Goal: Task Accomplishment & Management: Use online tool/utility

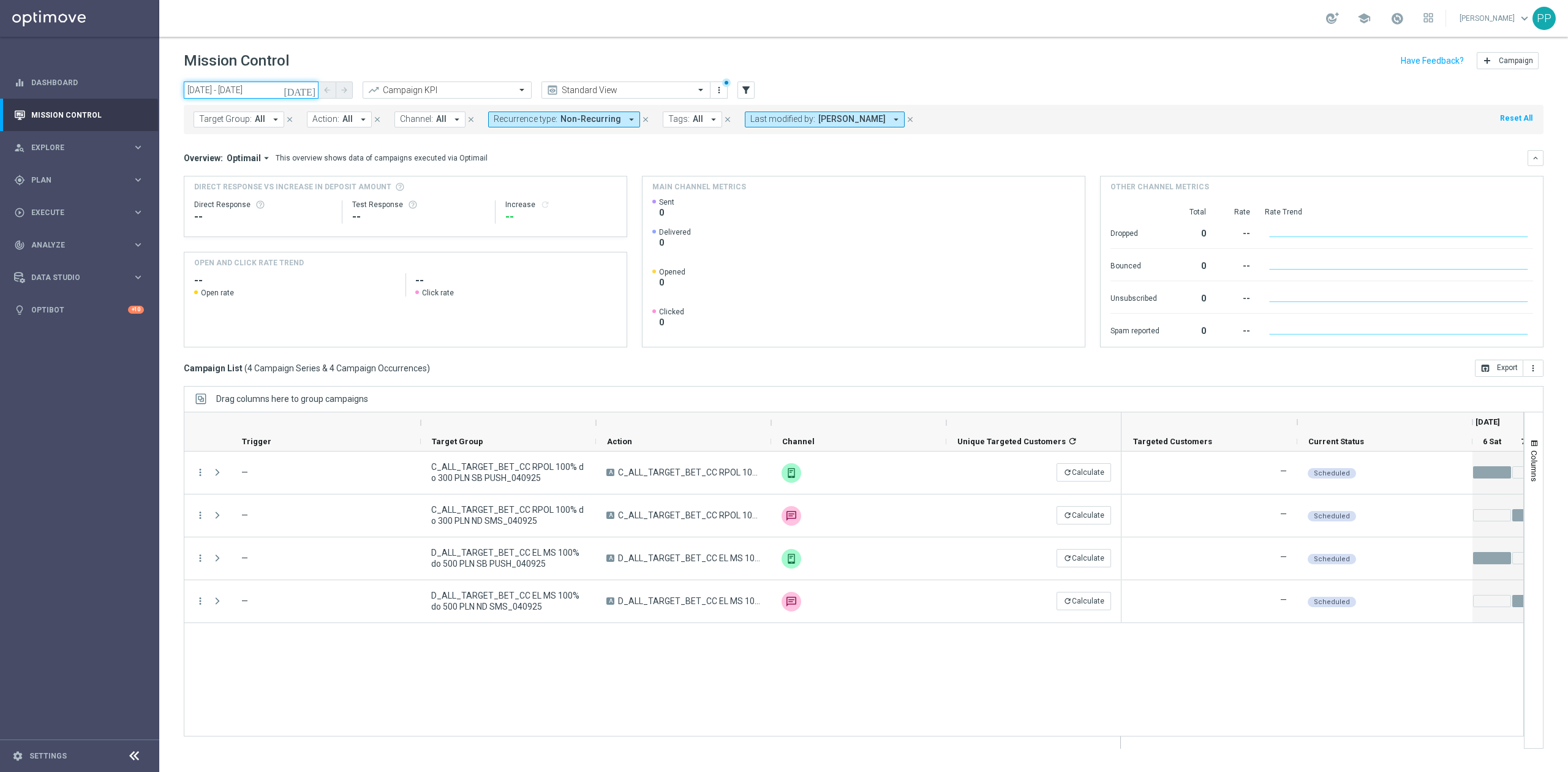
click at [273, 93] on input "[DATE] - [DATE]" at bounding box center [251, 89] width 135 height 17
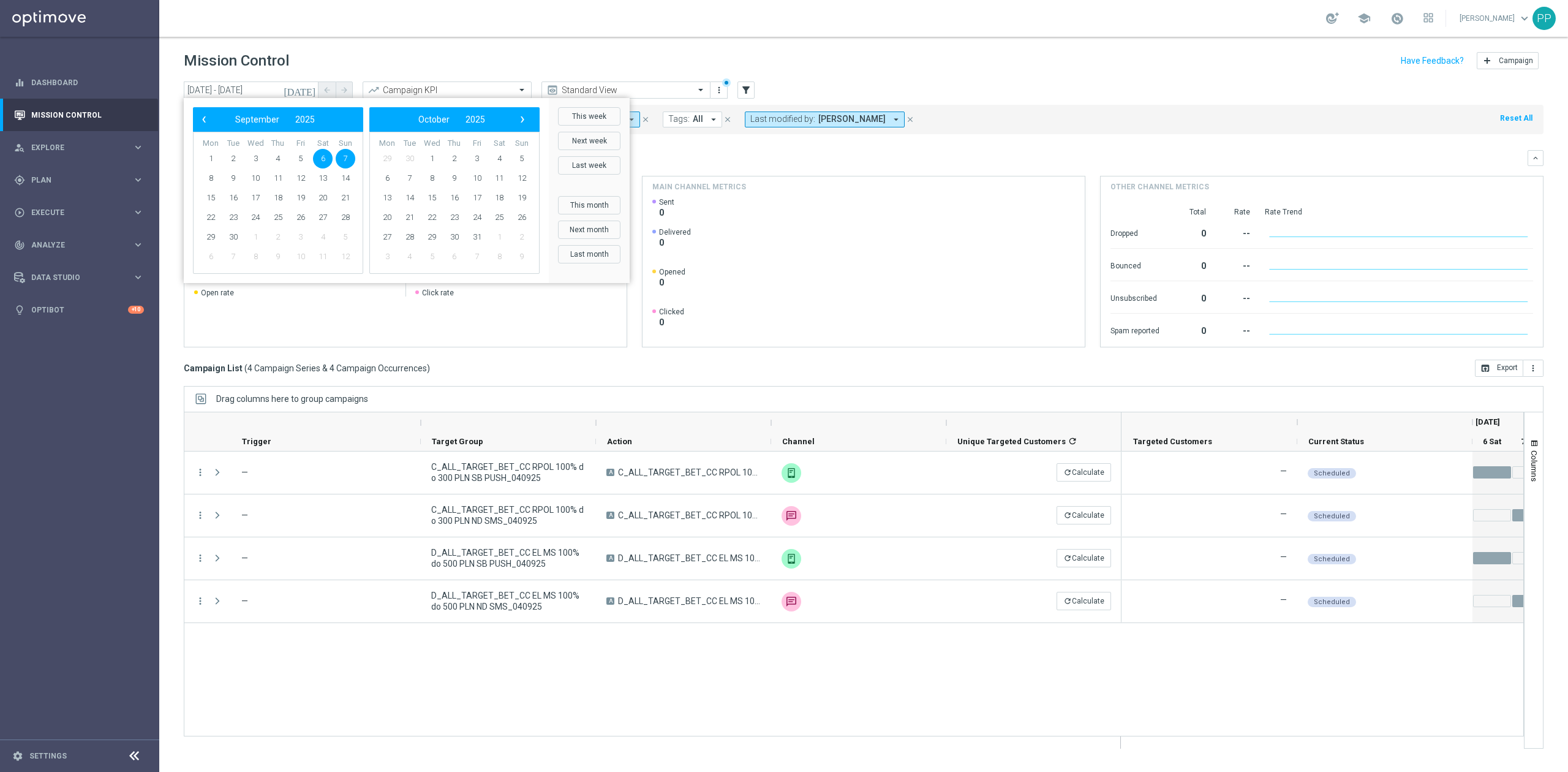
click at [397, 60] on div "Mission Control add Campaign" at bounding box center [863, 61] width 1360 height 24
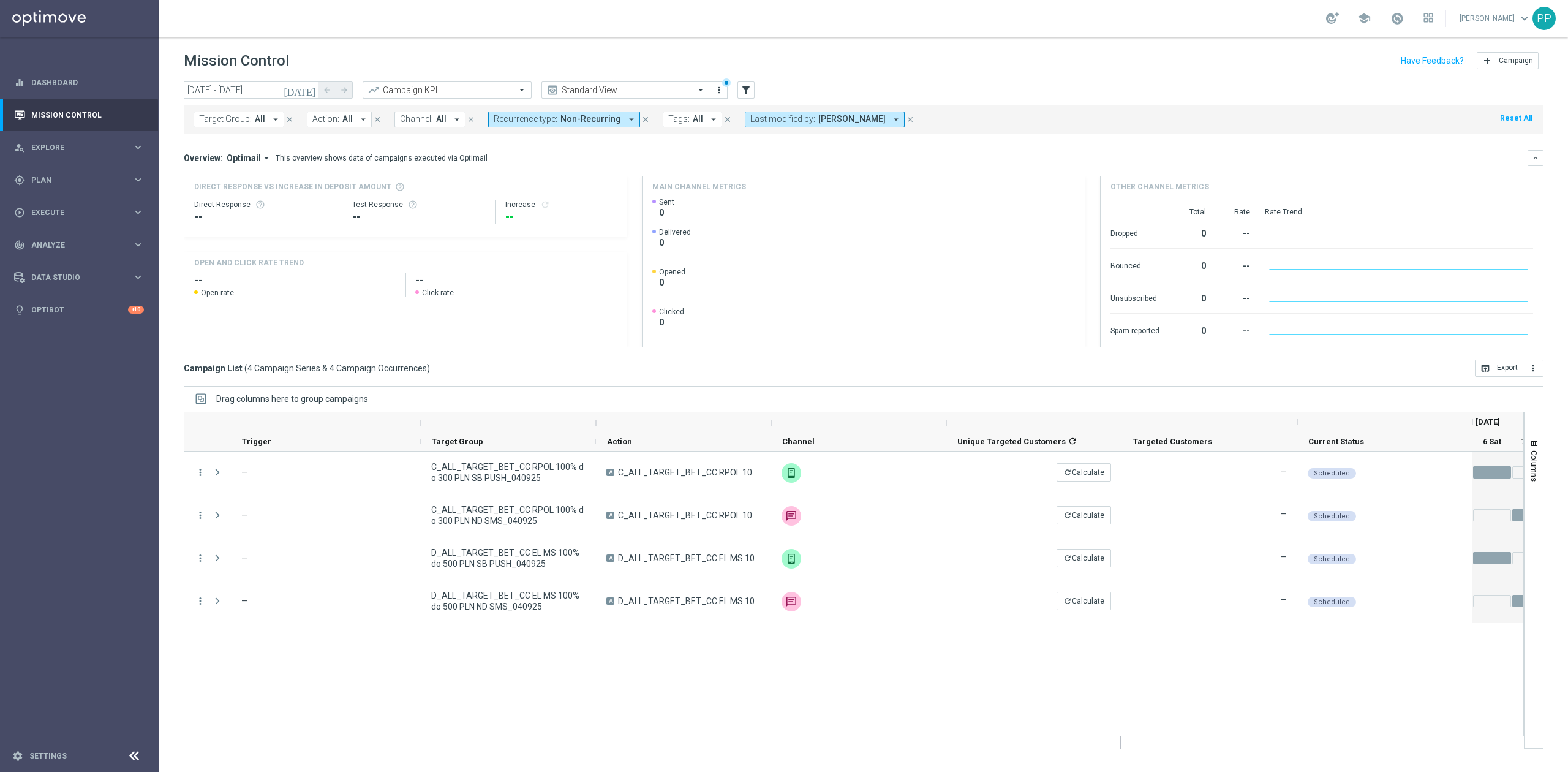
click at [241, 116] on span "Target Group:" at bounding box center [225, 119] width 52 height 11
click at [514, 34] on div "school [PERSON_NAME] keyboard_arrow_down PP" at bounding box center [863, 18] width 1409 height 37
click at [540, 115] on span "Recurrence type:" at bounding box center [526, 119] width 64 height 11
drag, startPoint x: 523, startPoint y: 205, endPoint x: 522, endPoint y: 190, distance: 15.0
click at [522, 205] on label "Recurring" at bounding box center [522, 206] width 31 height 7
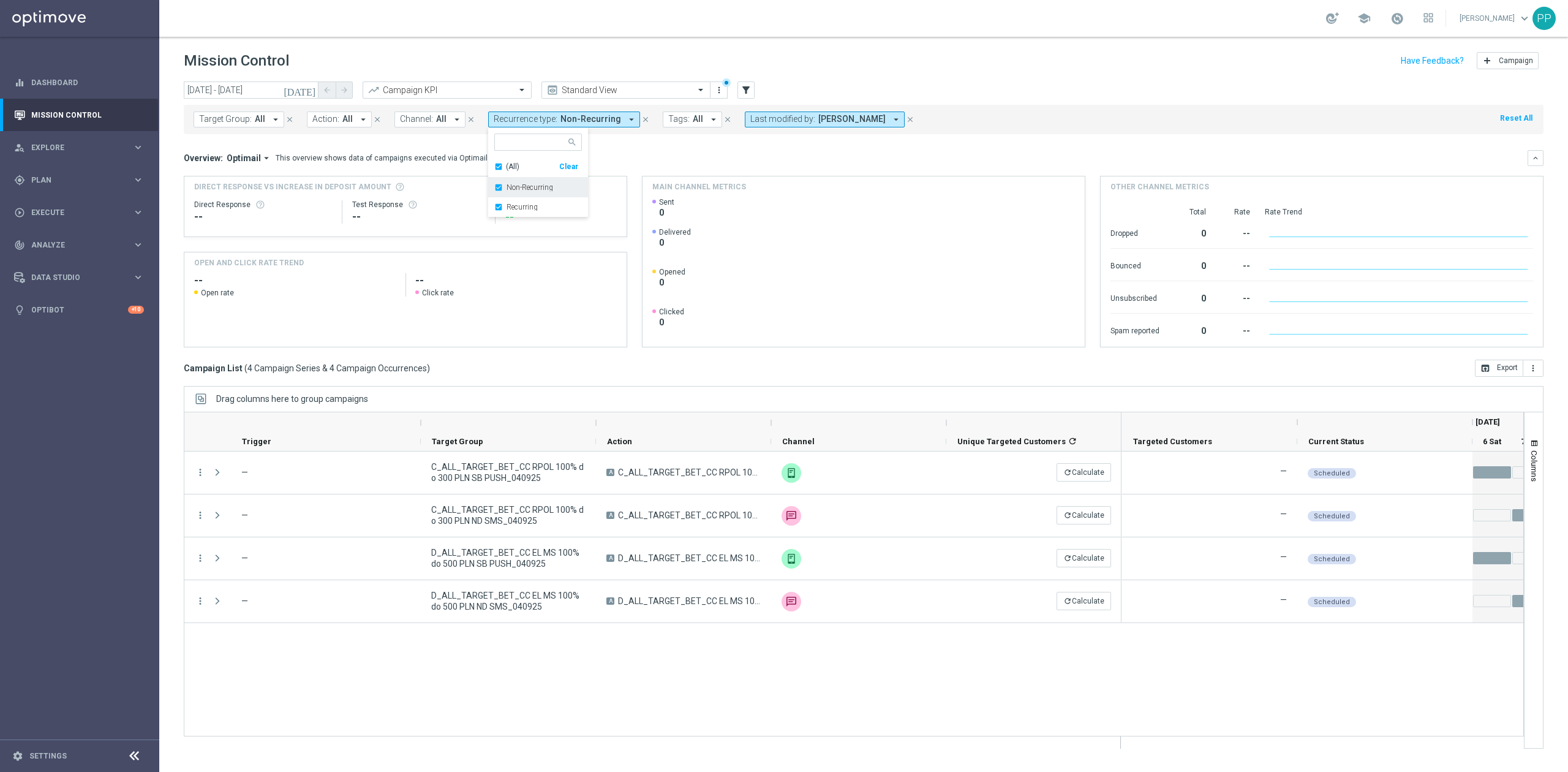
click at [522, 189] on label "Non-Recurring" at bounding box center [530, 187] width 47 height 7
click at [488, 43] on header "Mission Control add Campaign" at bounding box center [863, 59] width 1409 height 45
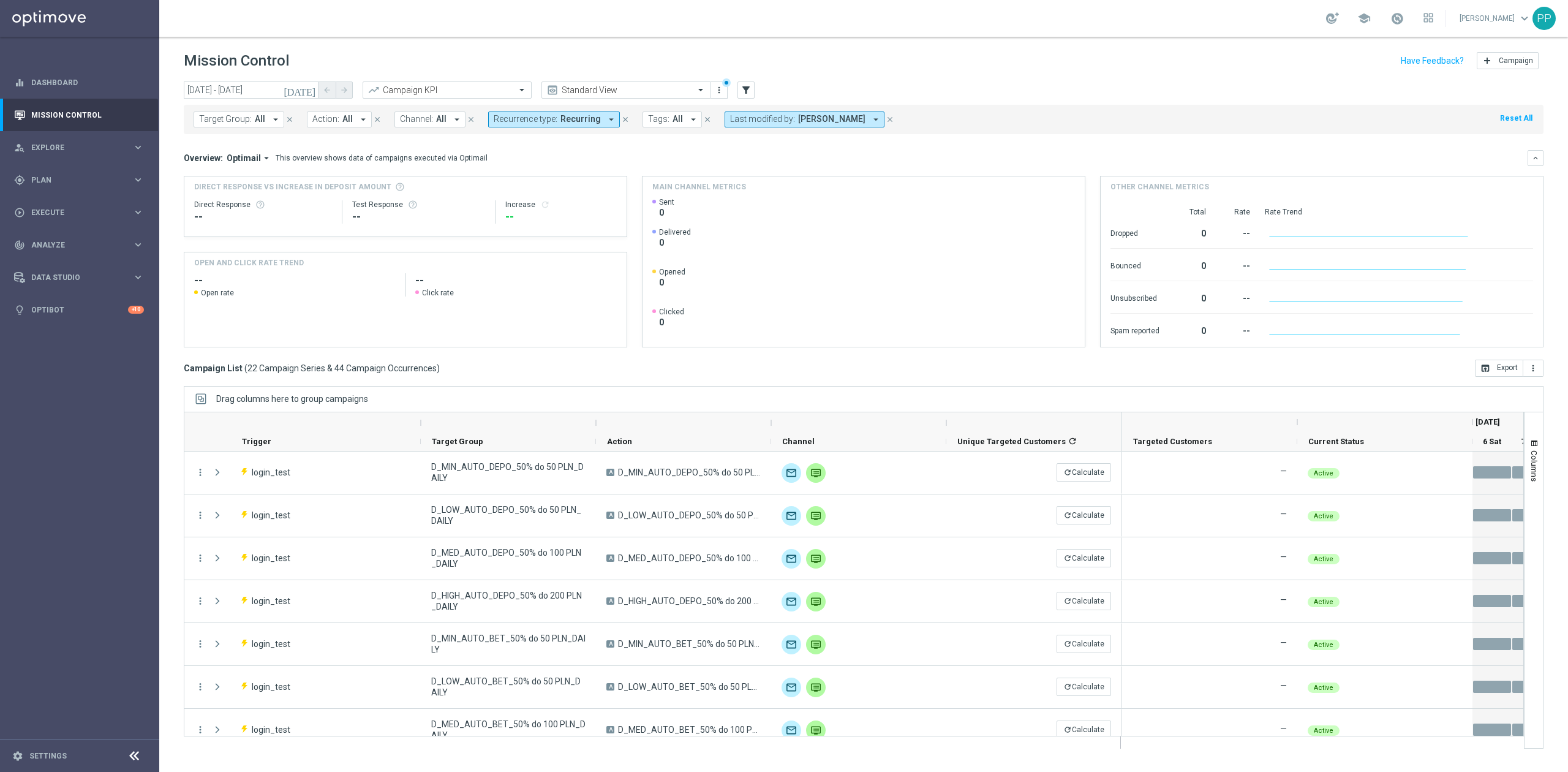
click at [805, 125] on button "Last modified by: [PERSON_NAME] arrow_drop_down" at bounding box center [804, 119] width 160 height 16
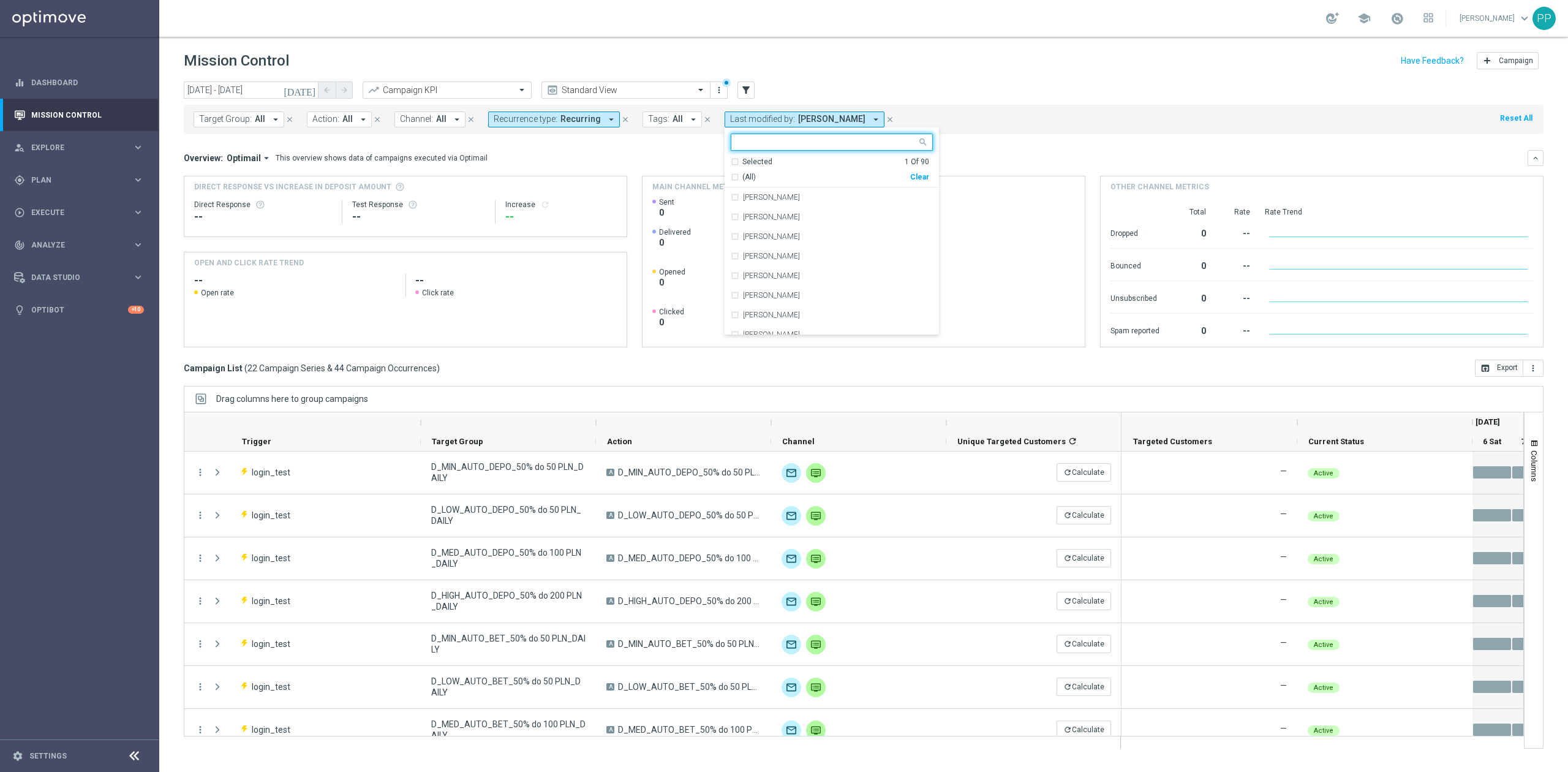
click at [908, 179] on div "(All) Clear" at bounding box center [829, 174] width 198 height 16
click at [0, 0] on div "Clear" at bounding box center [0, 0] width 0 height 0
click at [868, 142] on input "text" at bounding box center [827, 142] width 179 height 11
type input "katar"
click at [944, 22] on div "school [PERSON_NAME] keyboard_arrow_down PP" at bounding box center [863, 18] width 1409 height 37
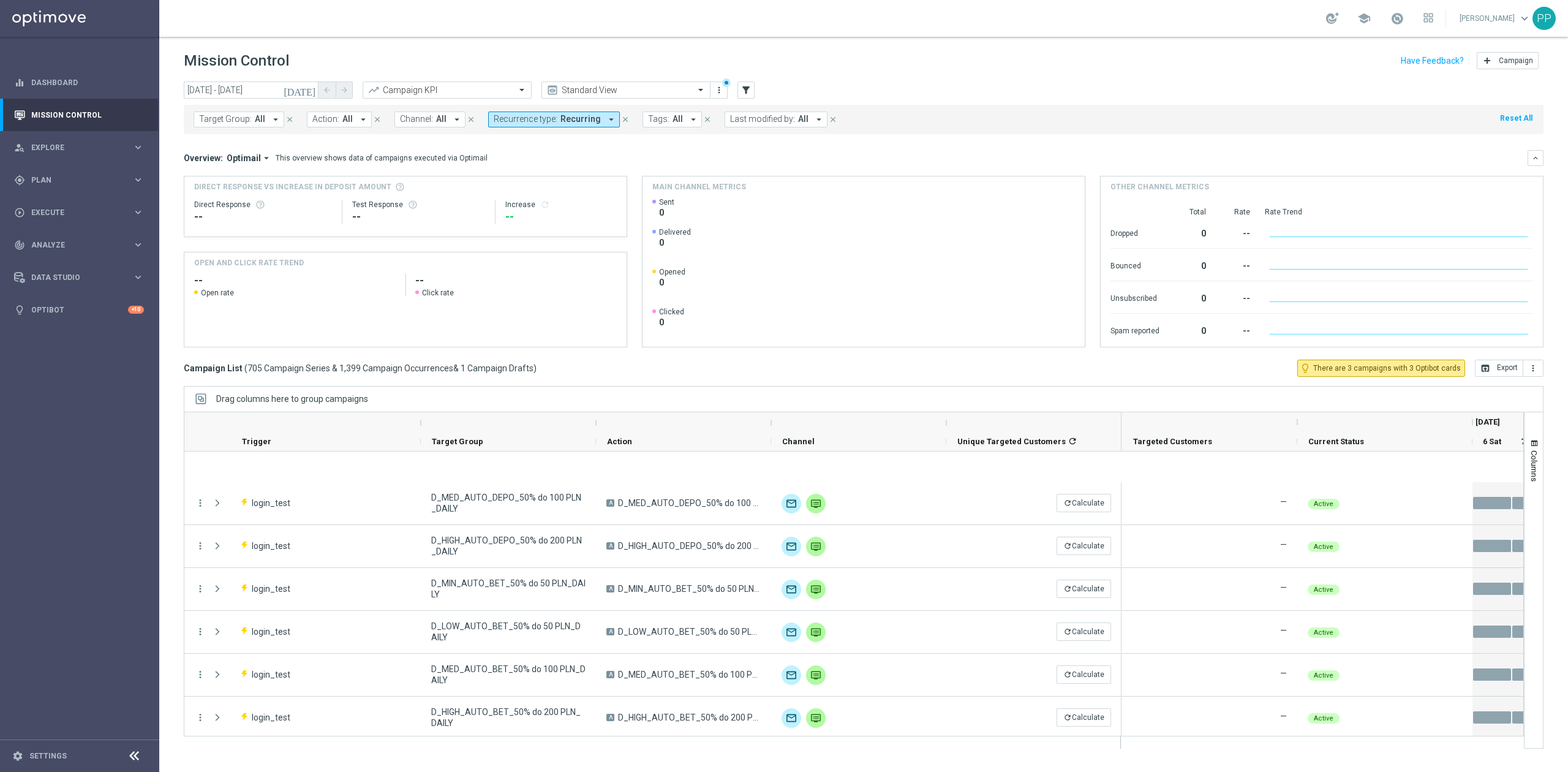
scroll to position [1960, 0]
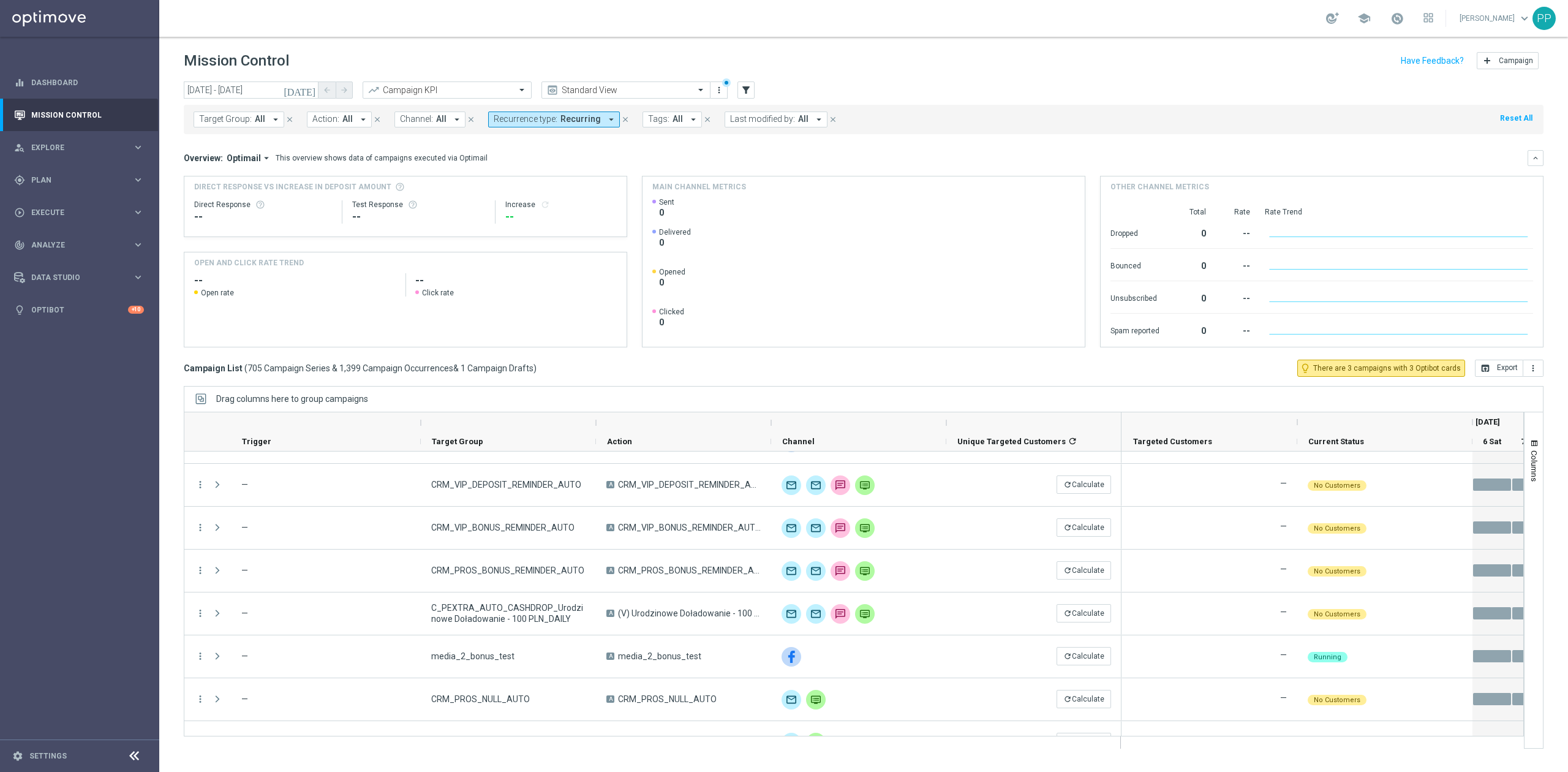
click at [419, 123] on span "Channel:" at bounding box center [416, 119] width 33 height 11
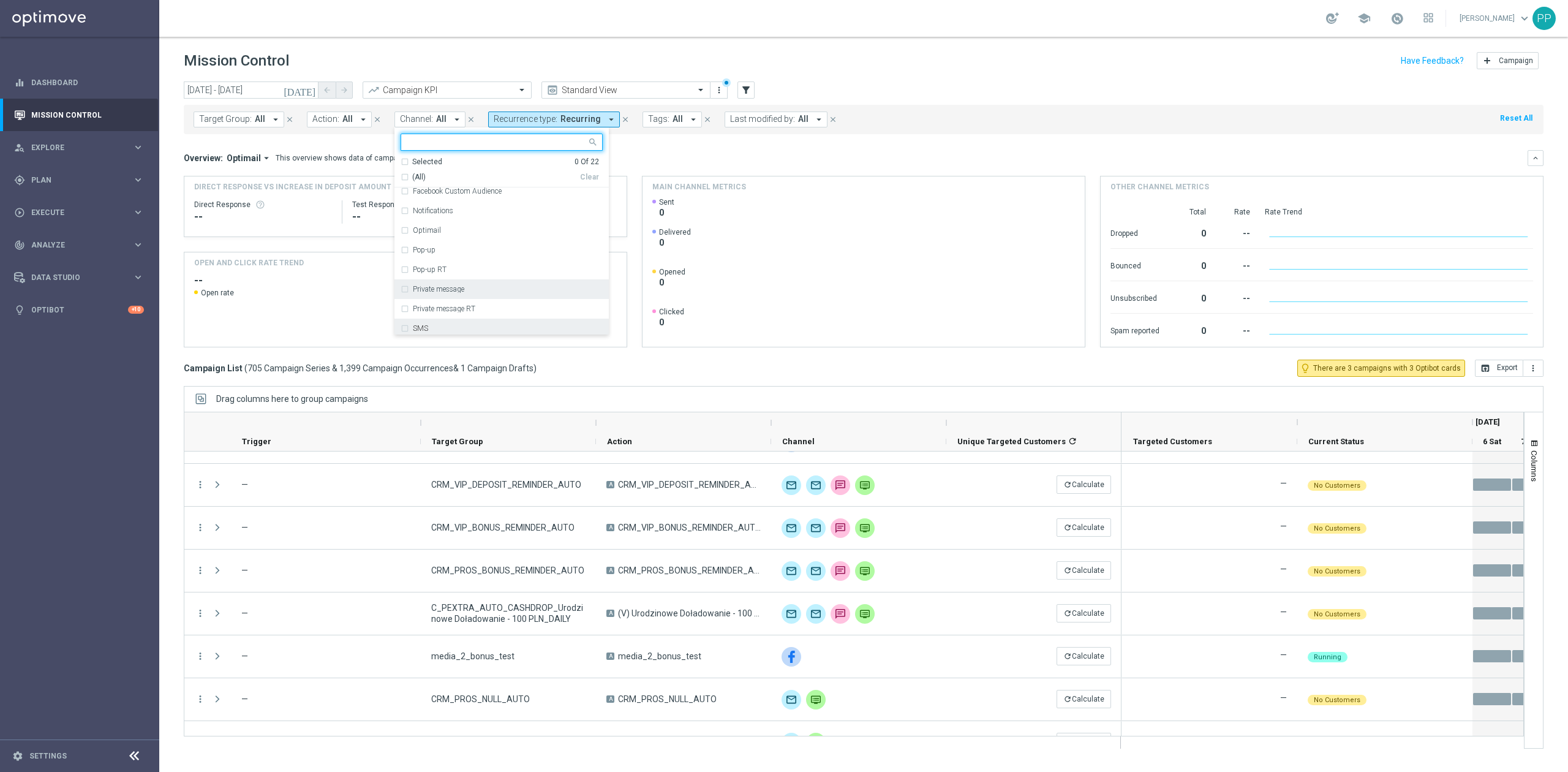
scroll to position [245, 0]
click at [440, 247] on div "SMS" at bounding box center [508, 246] width 190 height 7
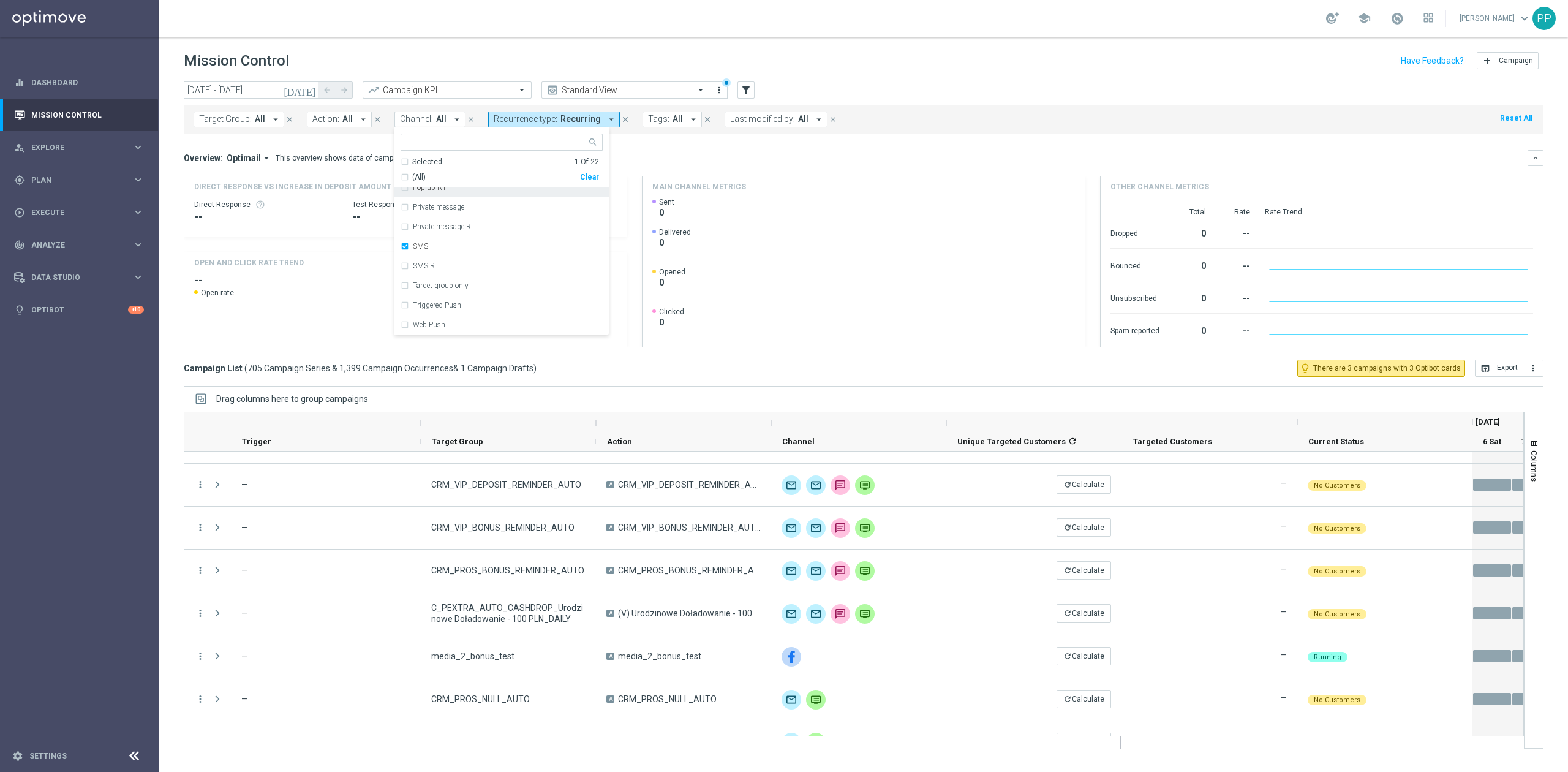
click at [463, 47] on header "Mission Control add Campaign" at bounding box center [863, 59] width 1409 height 45
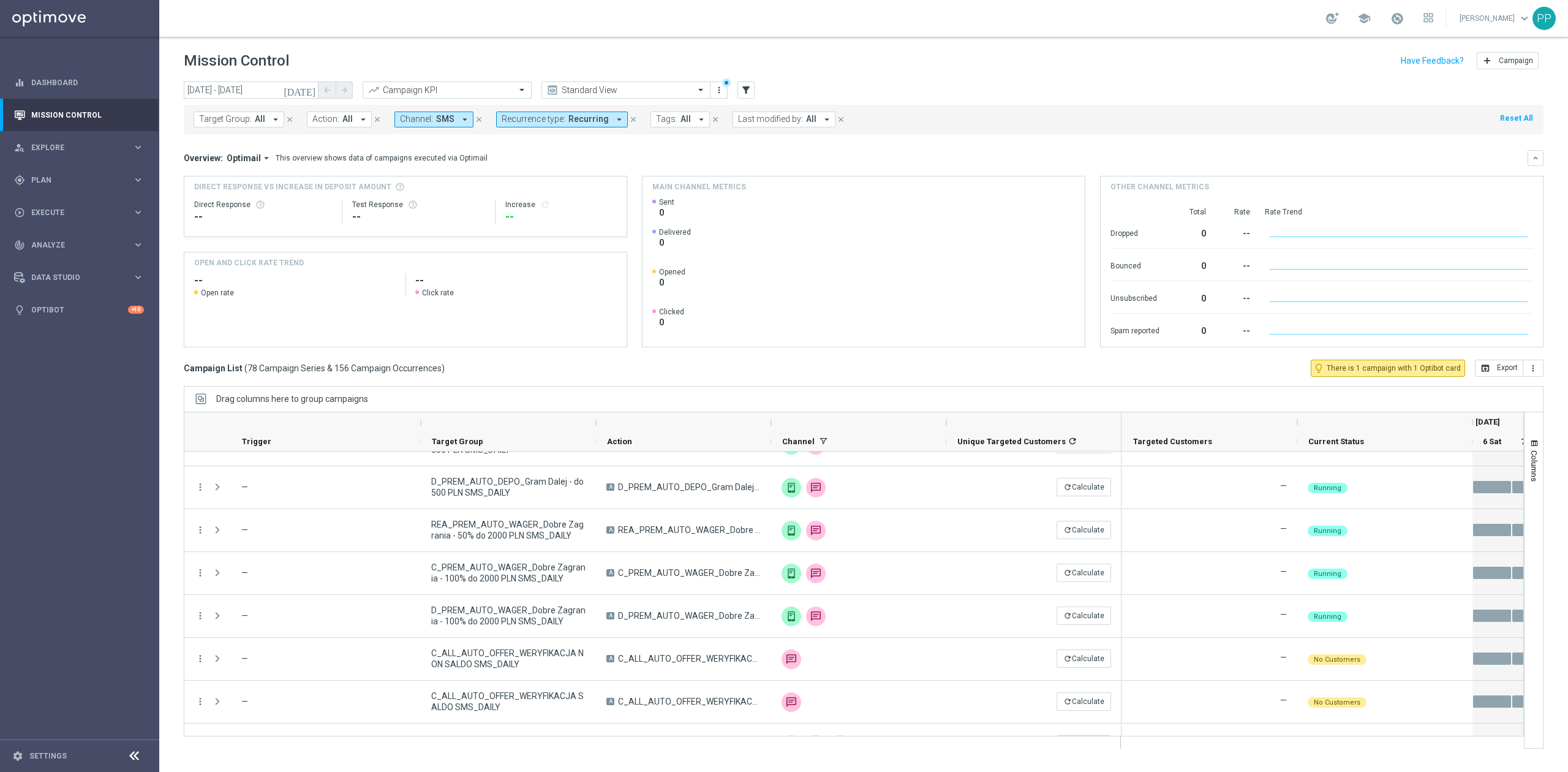
scroll to position [735, 0]
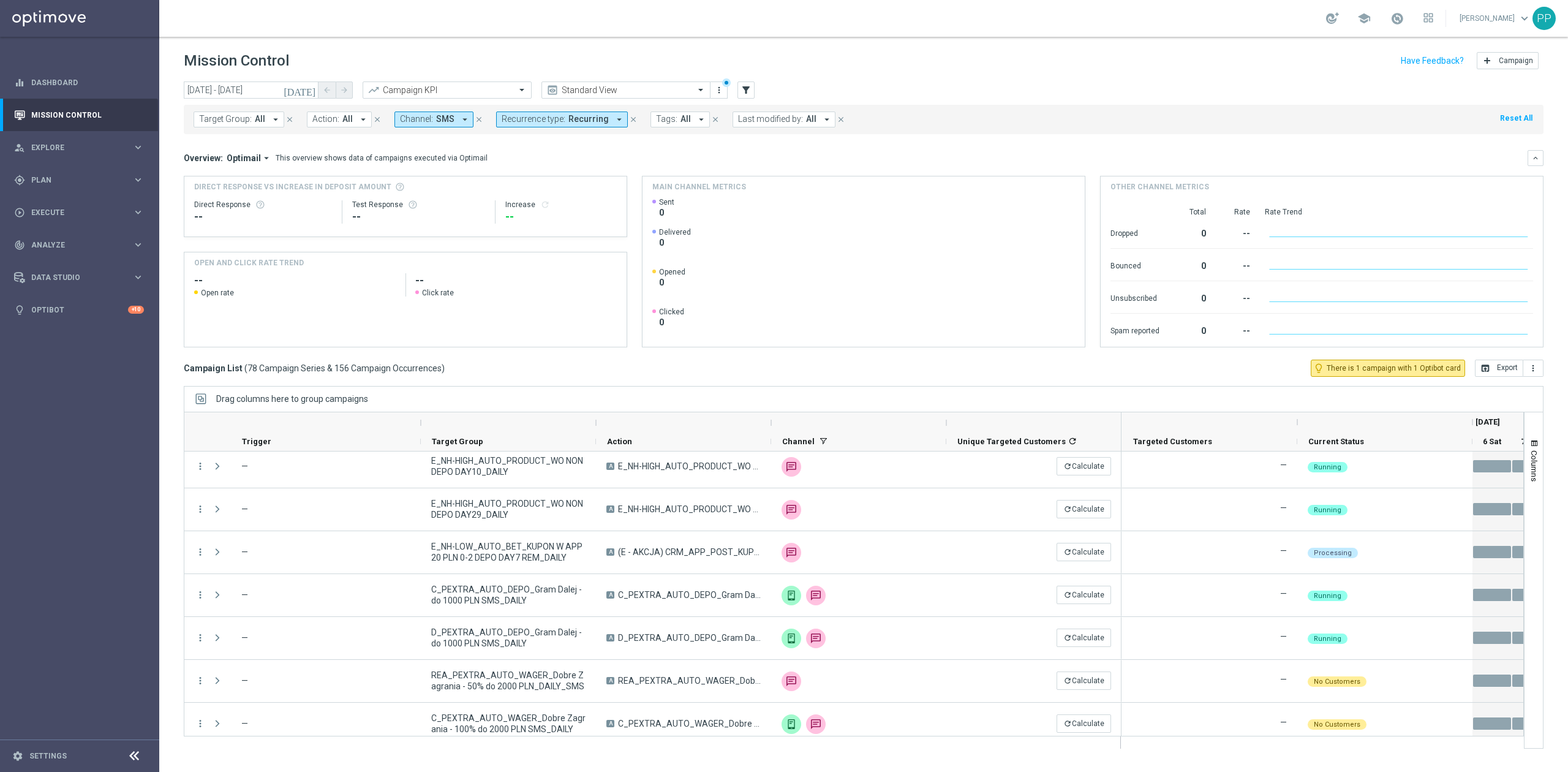
click at [770, 116] on span "Last modified by:" at bounding box center [770, 119] width 65 height 11
click at [672, 124] on button "Tags: All arrow_drop_down" at bounding box center [680, 119] width 60 height 16
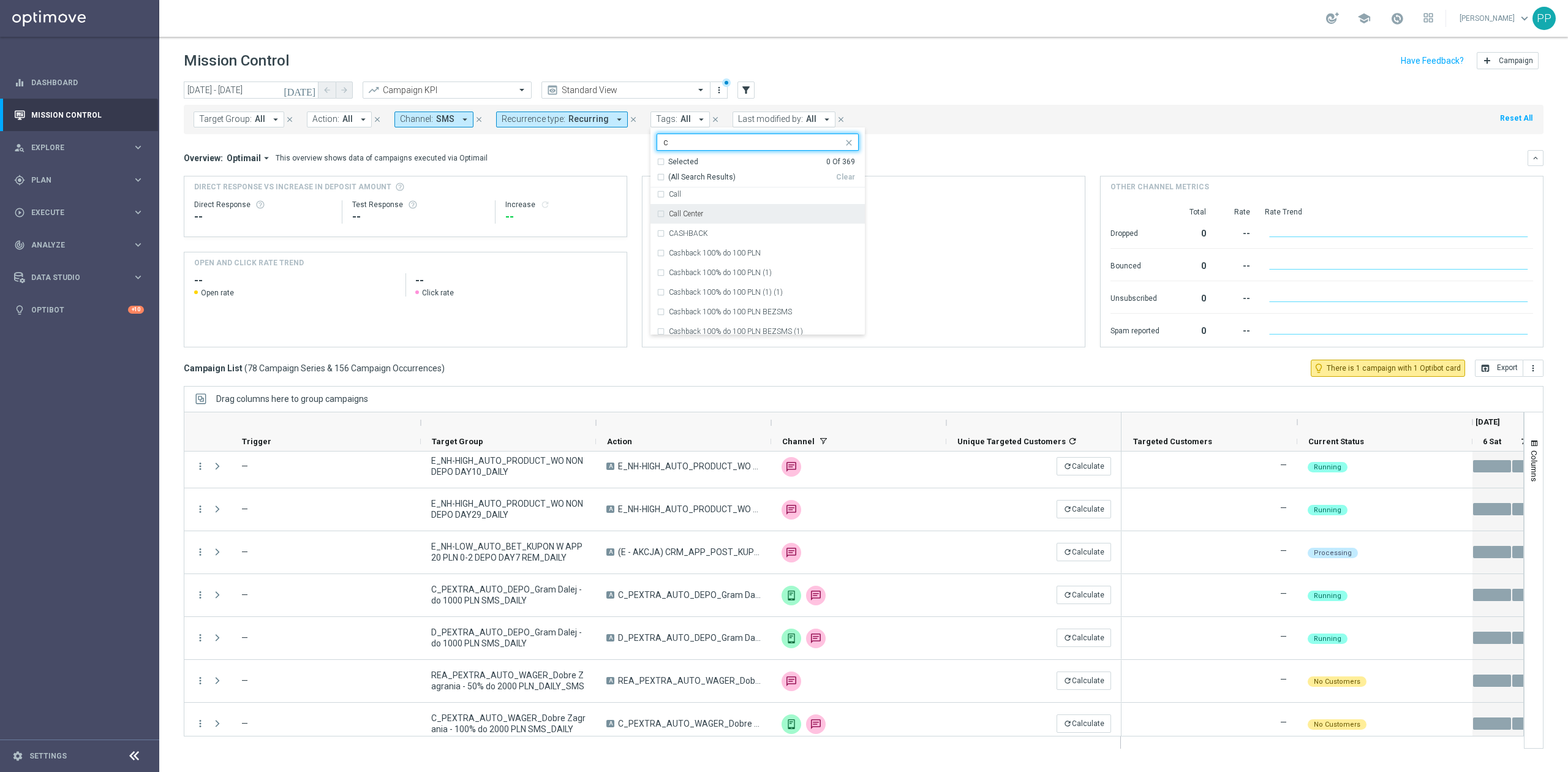
scroll to position [980, 0]
click at [721, 225] on div "C" at bounding box center [757, 217] width 202 height 20
type input "c"
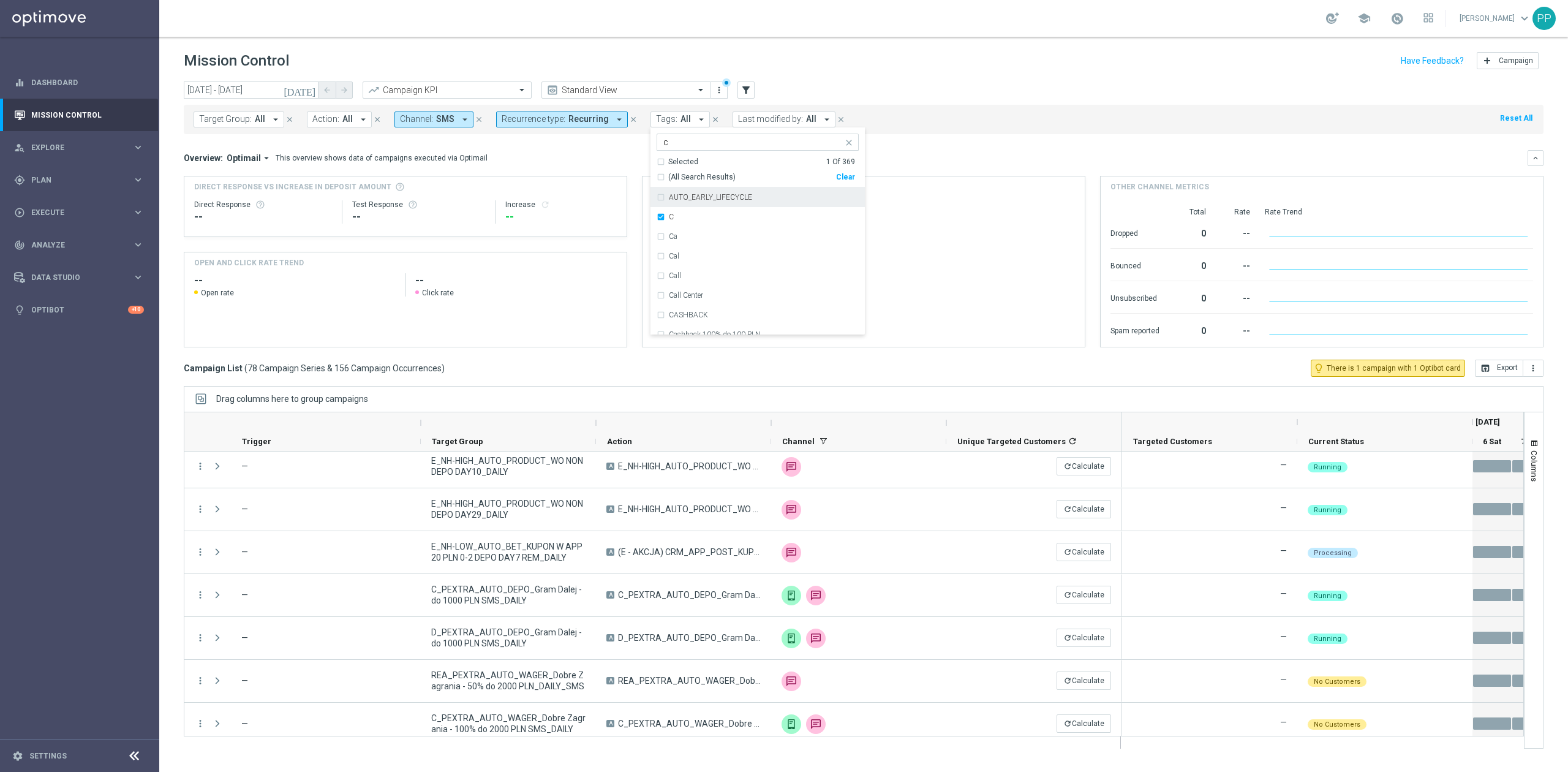
click at [677, 147] on input "c" at bounding box center [752, 142] width 179 height 11
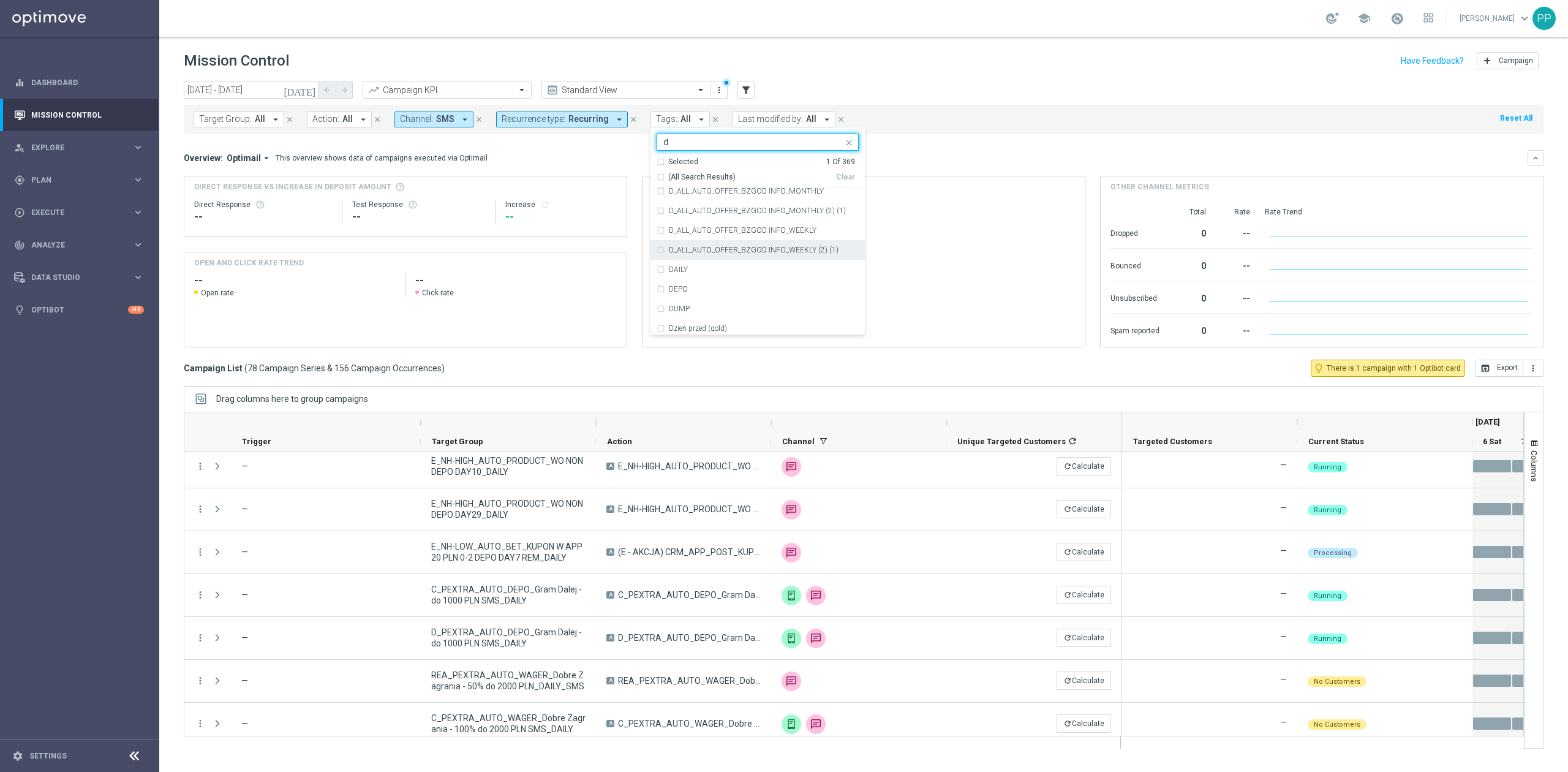
scroll to position [2041, 0]
click at [680, 215] on div "D" at bounding box center [764, 214] width 190 height 7
type input "d"
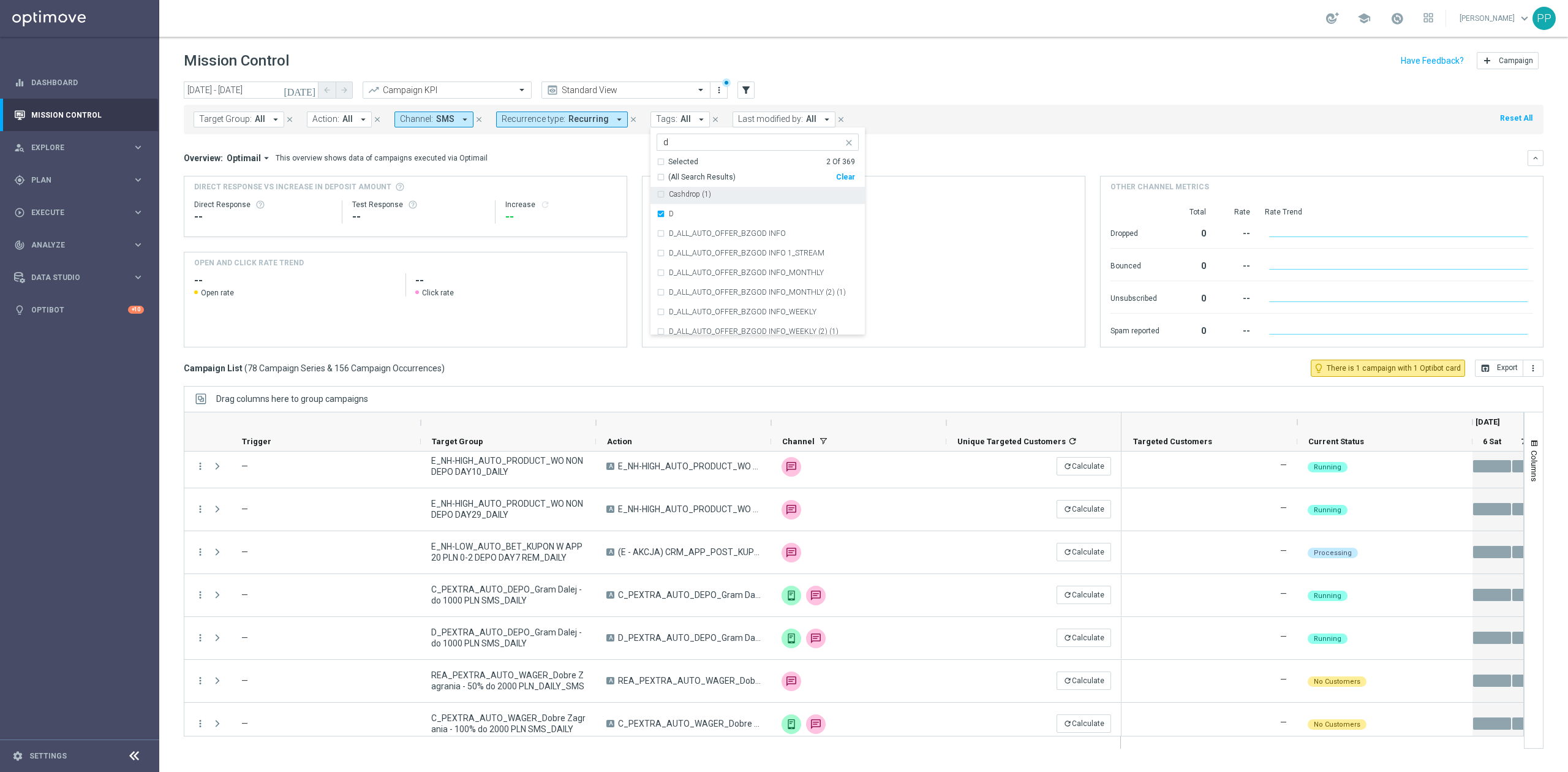
drag, startPoint x: 667, startPoint y: 47, endPoint x: 675, endPoint y: 61, distance: 16.1
click at [667, 45] on header "Mission Control add Campaign" at bounding box center [863, 59] width 1409 height 45
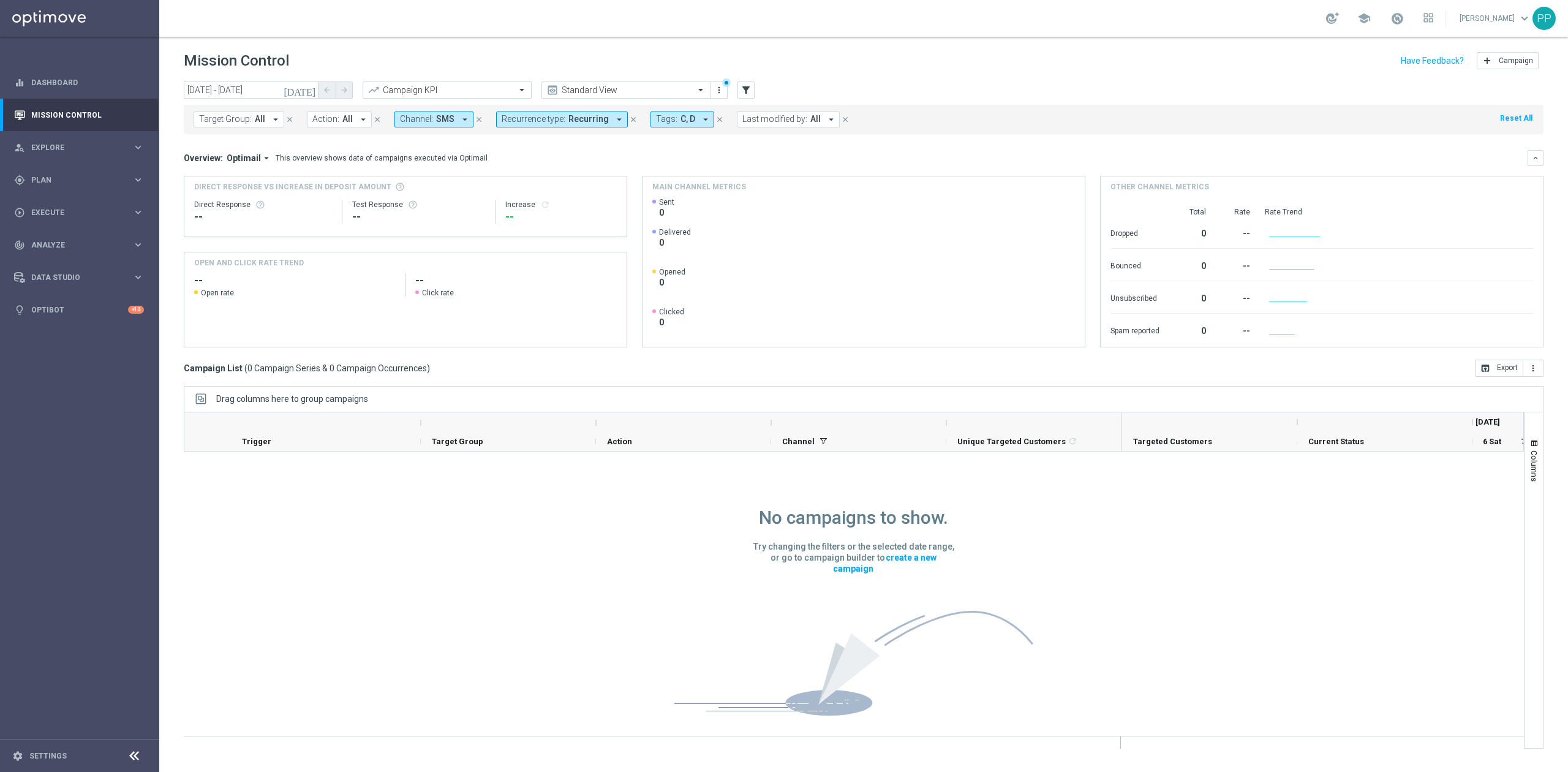
scroll to position [0, 0]
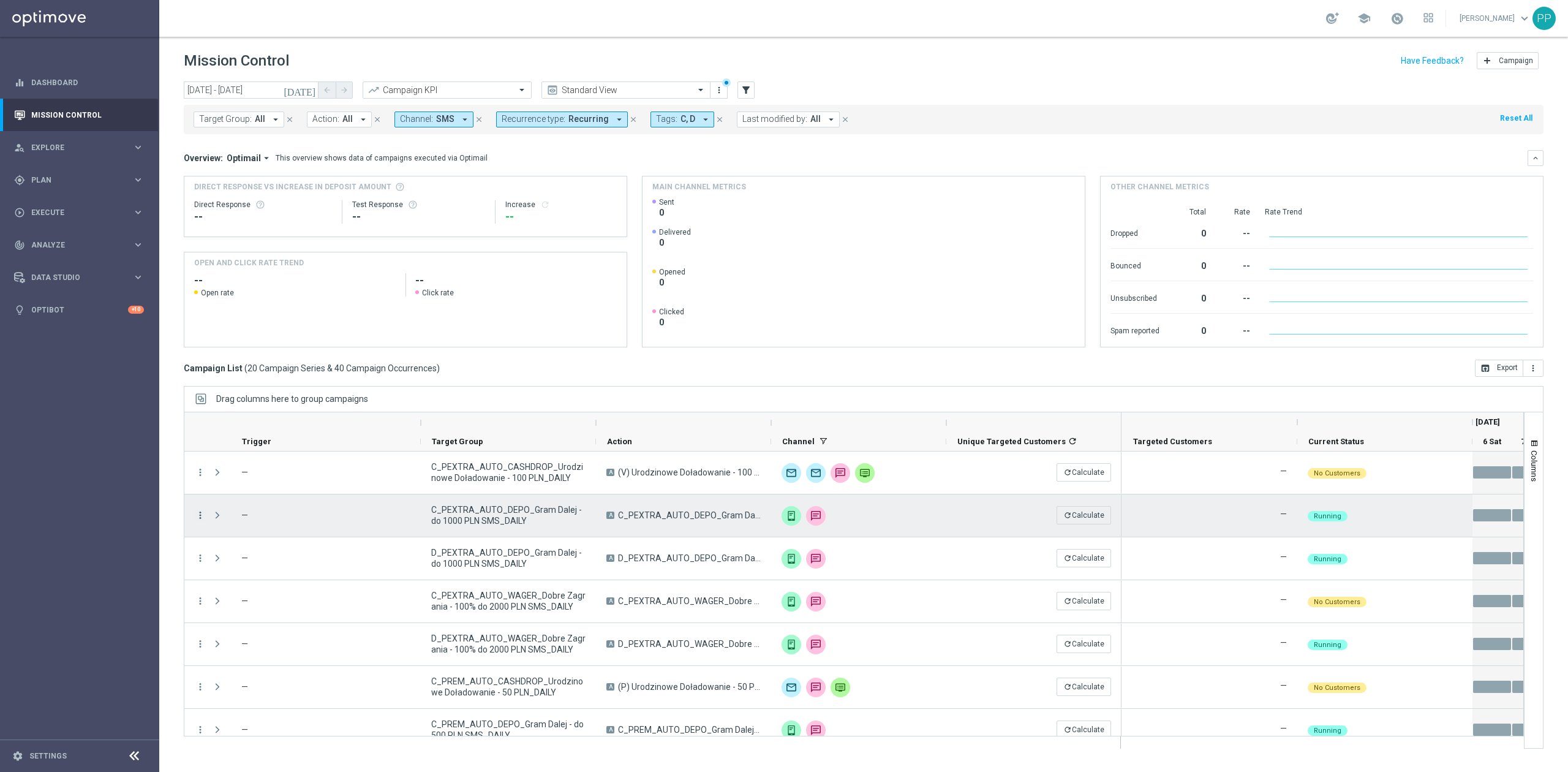
click at [203, 515] on icon "more_vert" at bounding box center [200, 514] width 11 height 11
click at [263, 521] on span "Campaign Details" at bounding box center [256, 523] width 62 height 8
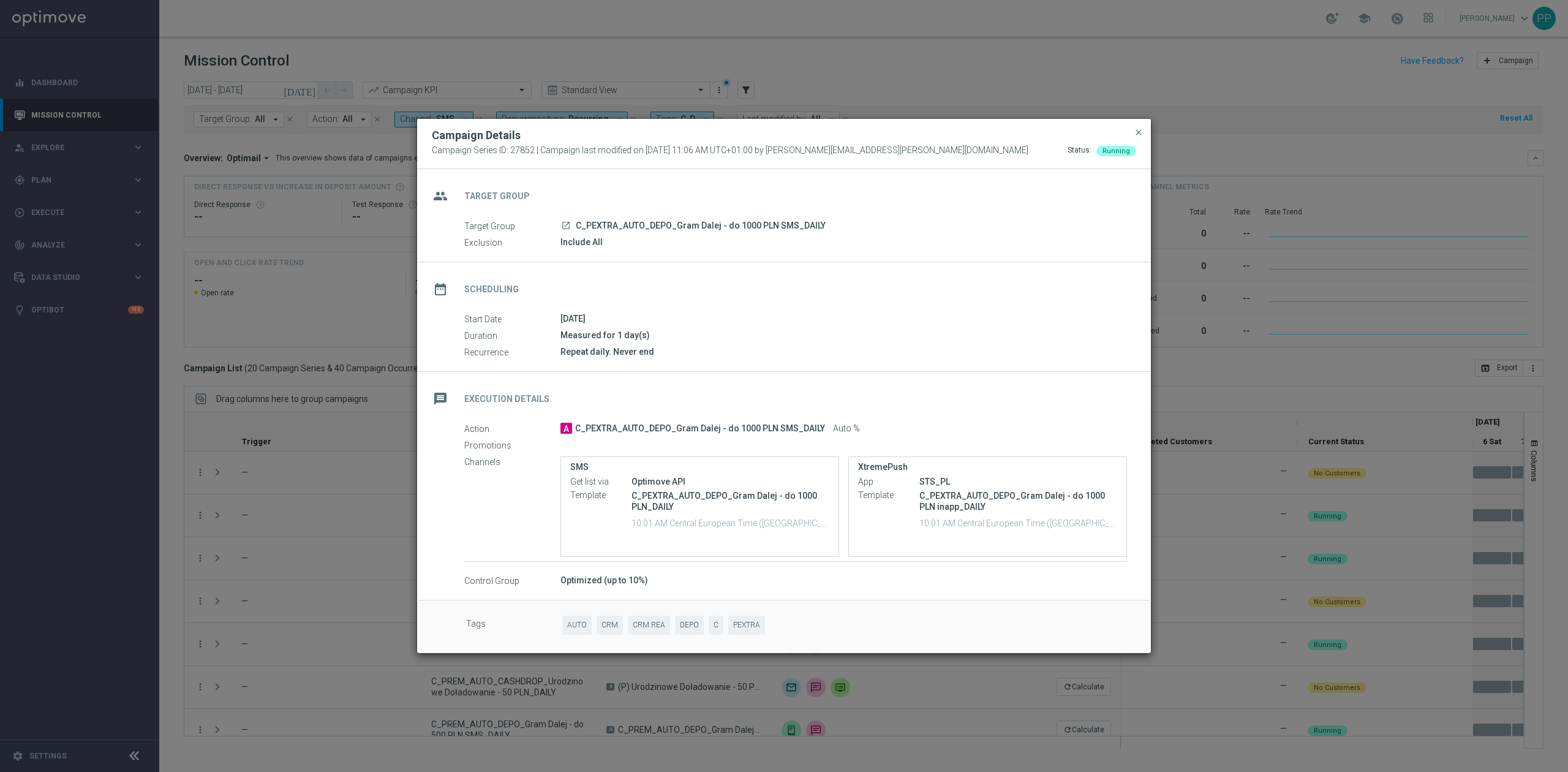
click at [267, 513] on modal-container "Campaign Details Campaign Series ID: 27852 | Campaign last modified on [DATE] 1…" at bounding box center [784, 386] width 1568 height 772
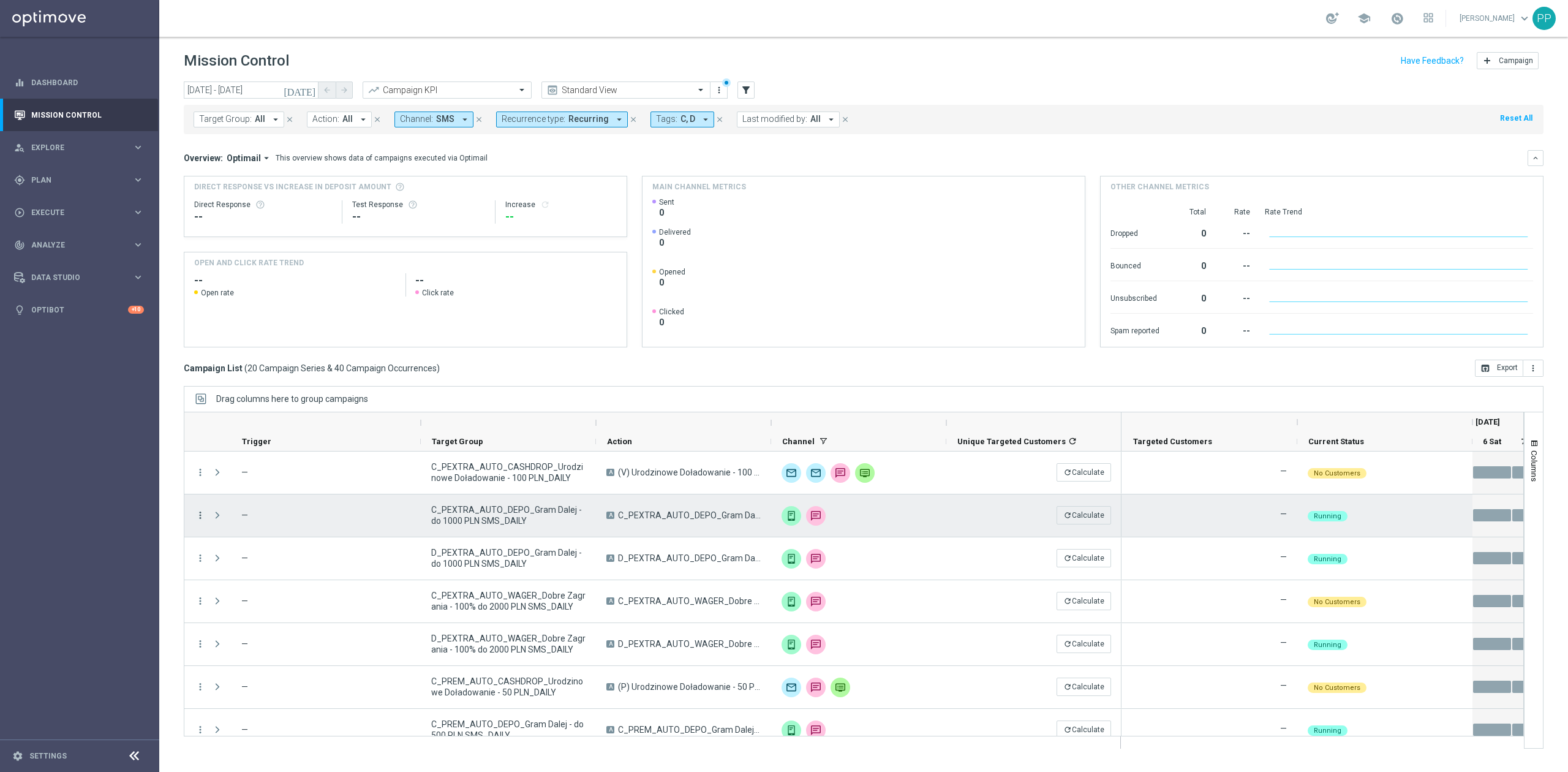
click at [197, 518] on icon "more_vert" at bounding box center [200, 514] width 11 height 11
click at [232, 522] on span "Campaign Details" at bounding box center [256, 523] width 62 height 8
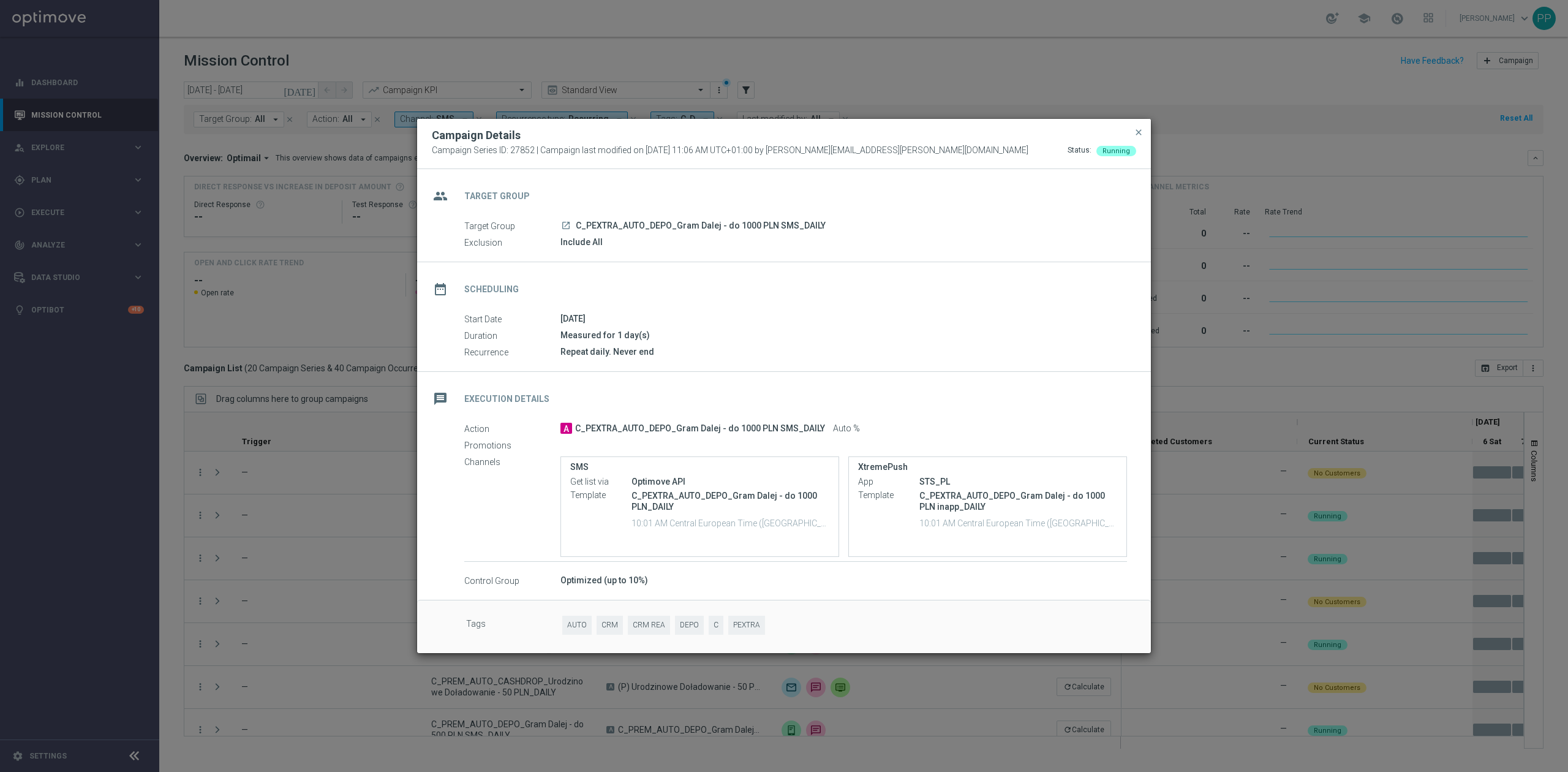
click at [363, 518] on modal-container "Campaign Details Campaign Series ID: 27852 | Campaign last modified on [DATE] 1…" at bounding box center [784, 386] width 1568 height 772
